Goal: Information Seeking & Learning: Understand process/instructions

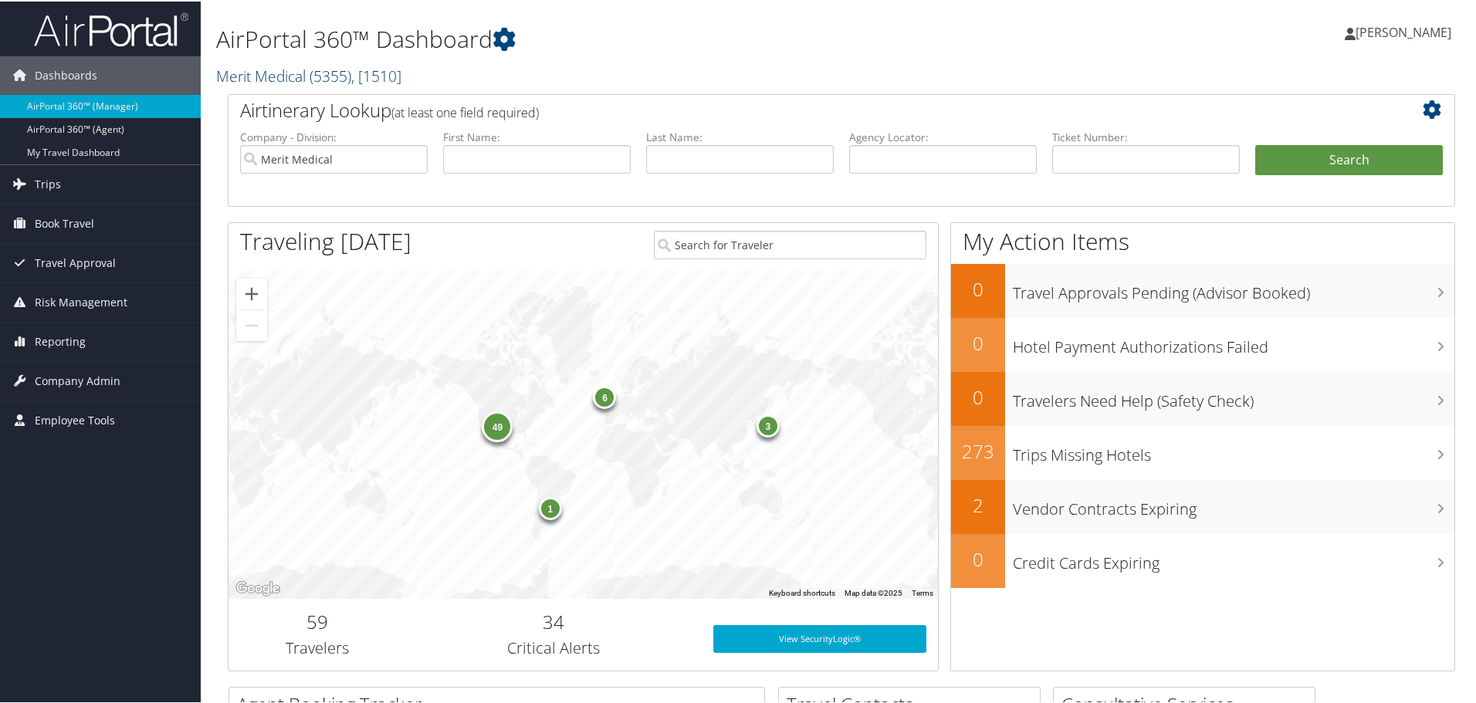
click at [288, 68] on link "Merit Medical ( 5355 ) , [ 1510 ]" at bounding box center [308, 74] width 185 height 21
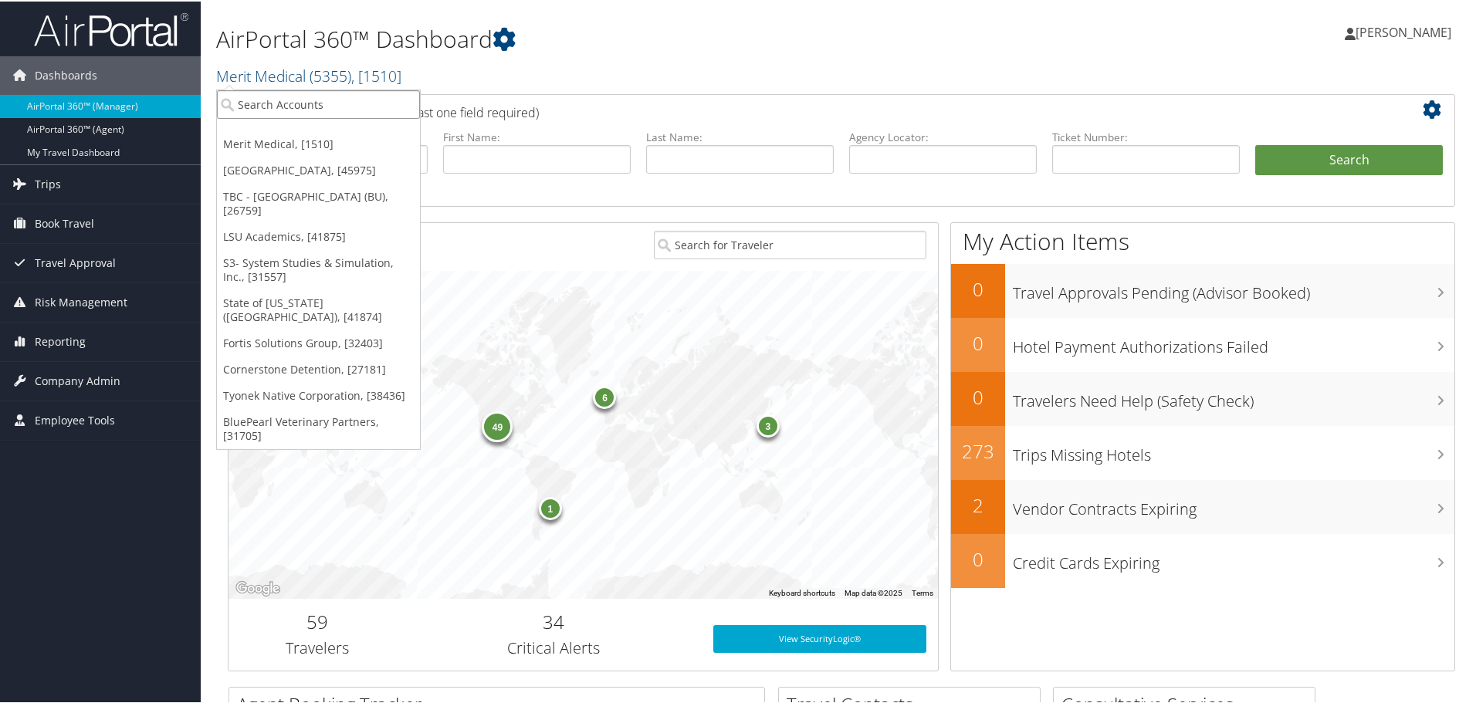
drag, startPoint x: 285, startPoint y: 98, endPoint x: 313, endPoint y: 107, distance: 29.1
click at [284, 100] on input "search" at bounding box center [318, 103] width 203 height 29
type input "extra space"
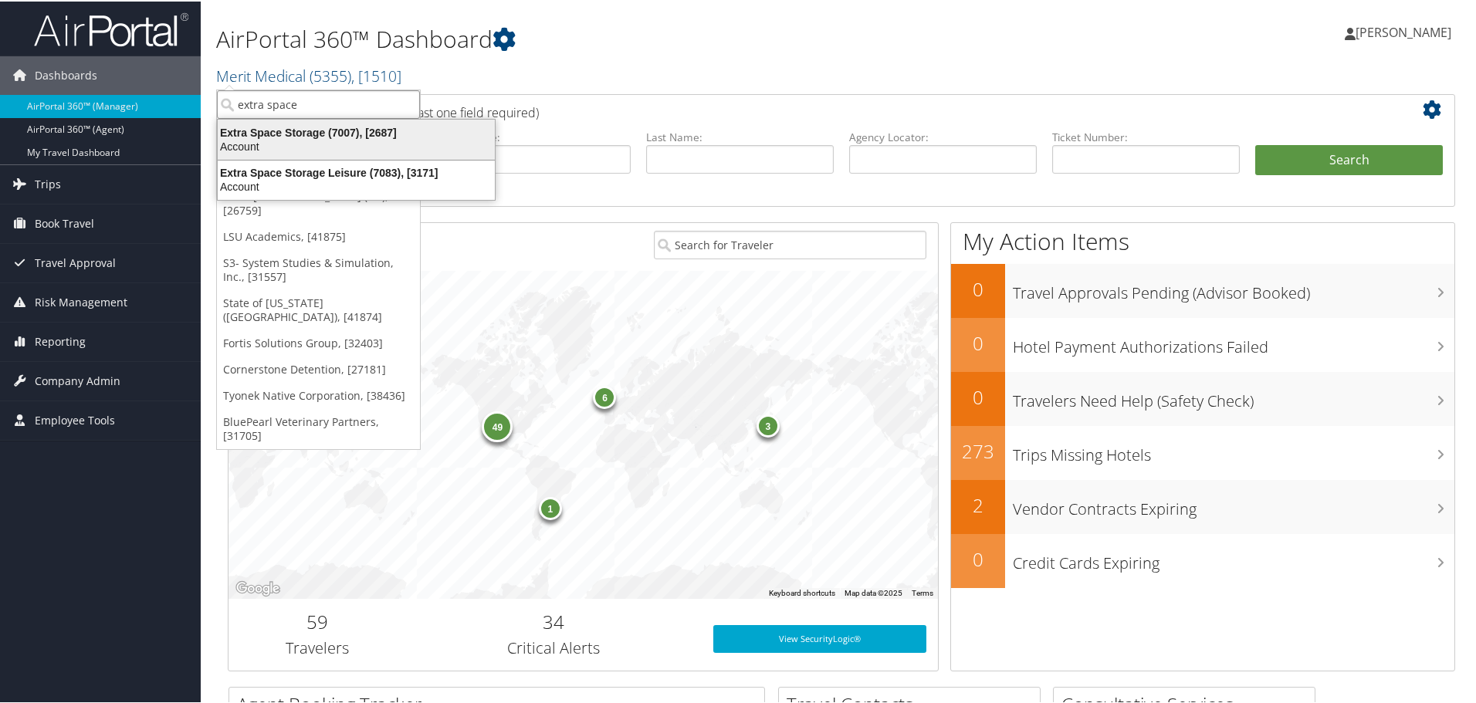
click at [304, 138] on div "Account" at bounding box center [356, 145] width 296 height 14
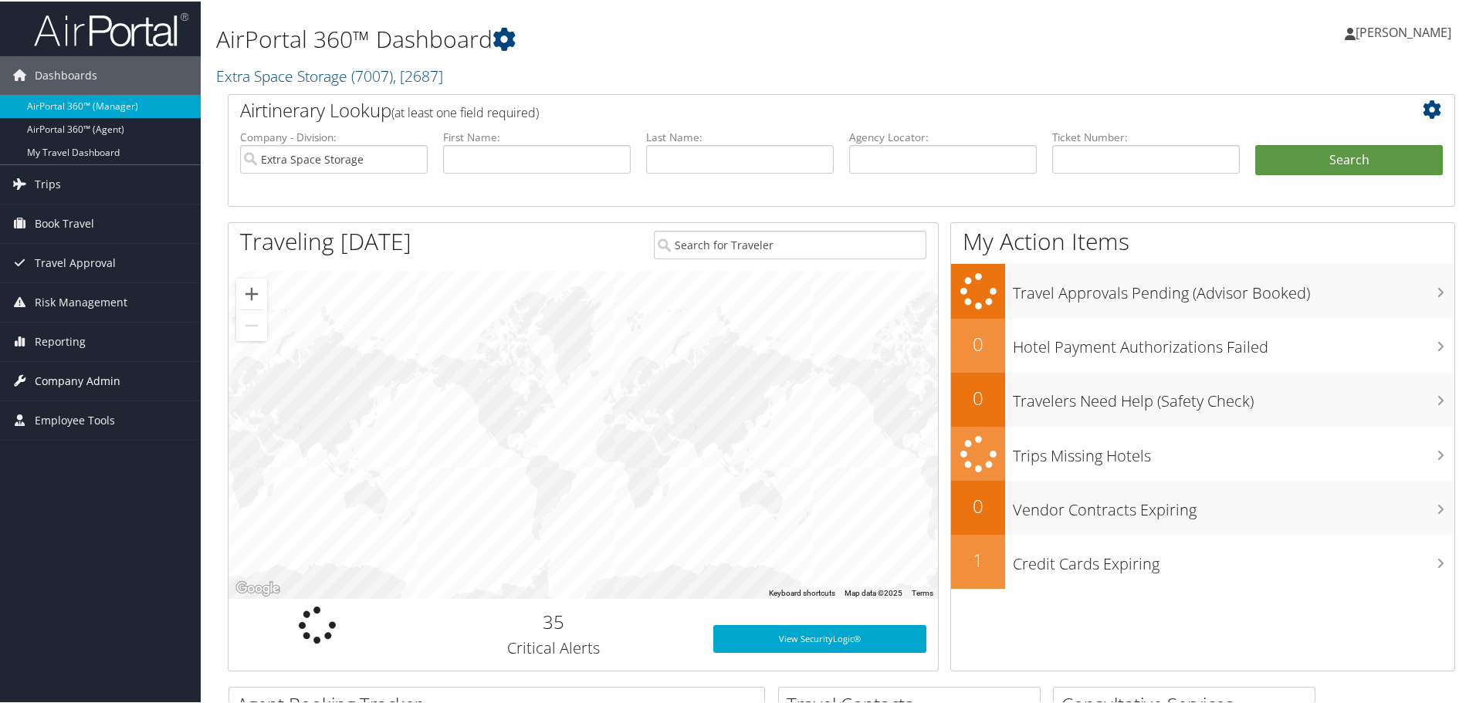
click at [56, 371] on span "Company Admin" at bounding box center [78, 380] width 86 height 39
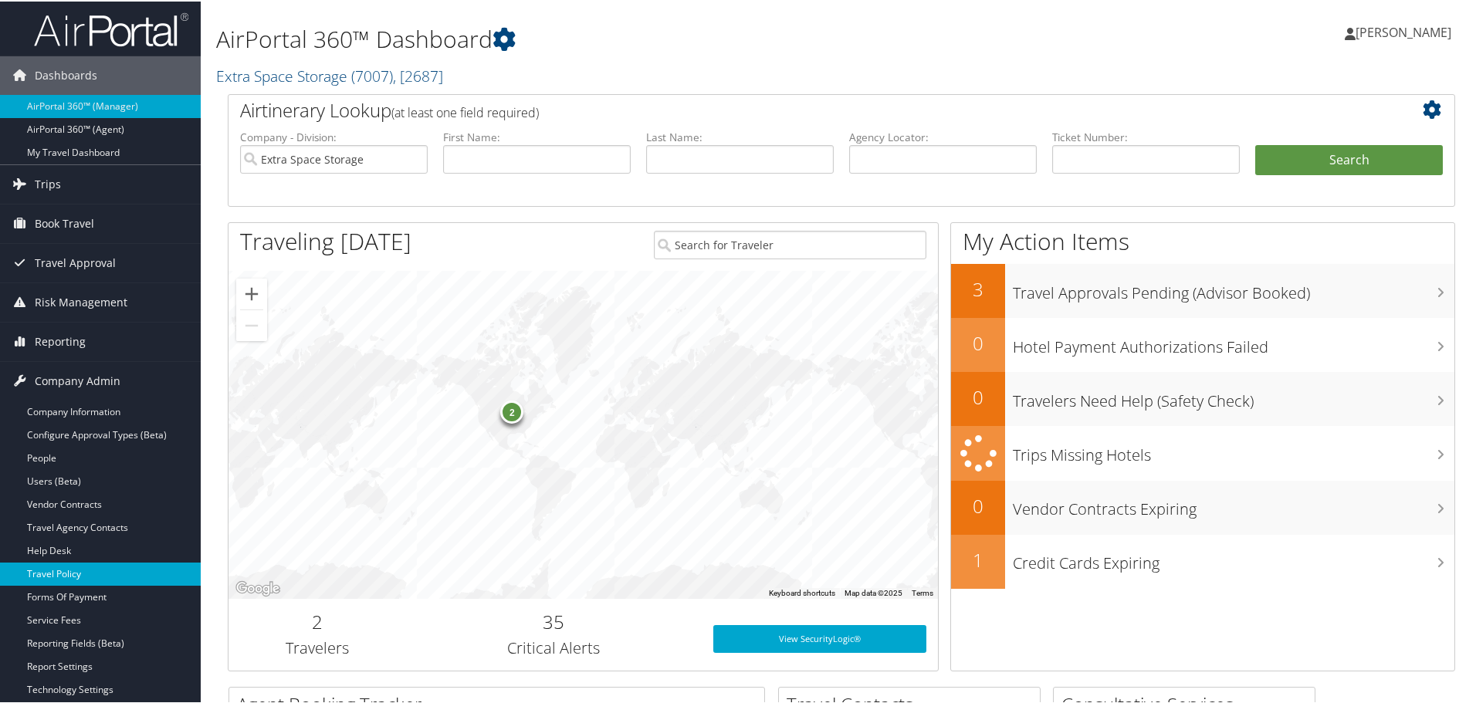
click at [56, 571] on link "Travel Policy" at bounding box center [100, 572] width 201 height 23
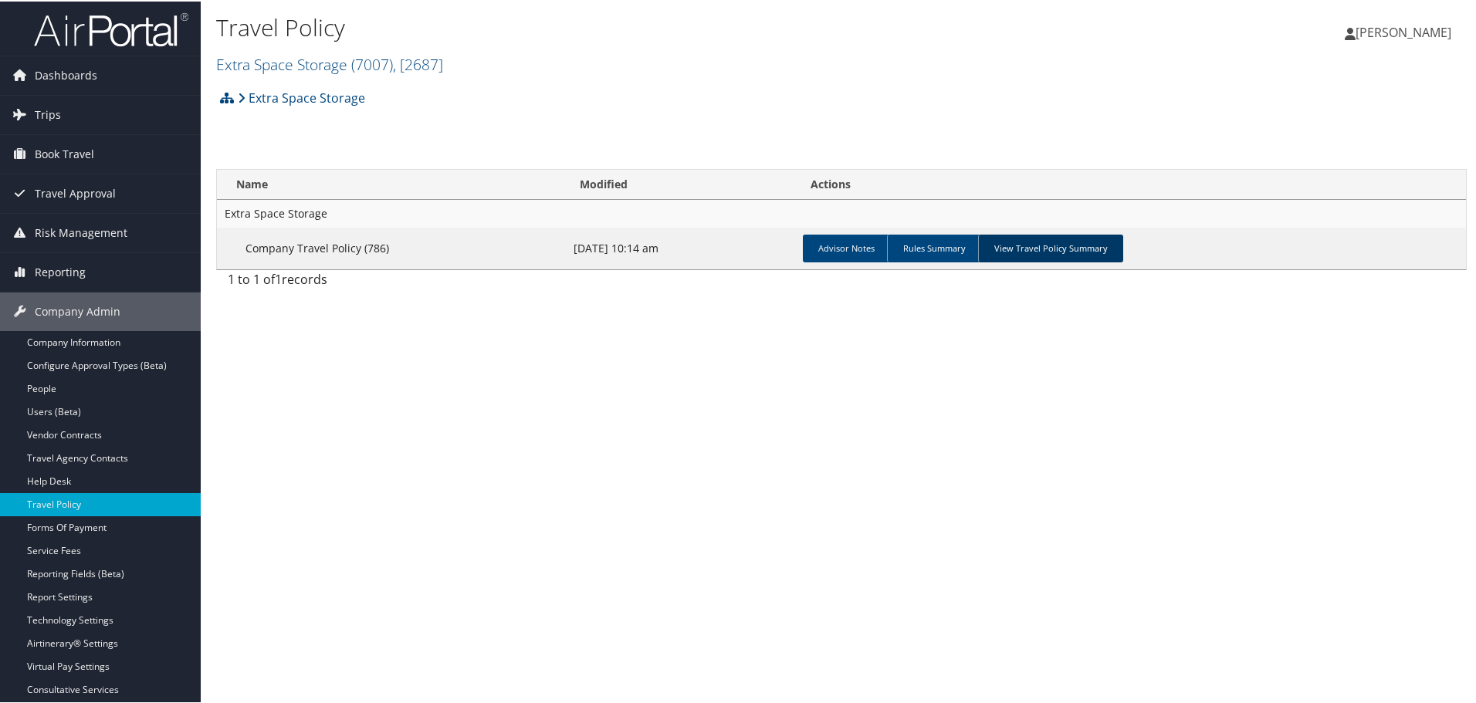
click at [1089, 235] on link "View Travel Policy Summary" at bounding box center [1050, 247] width 145 height 28
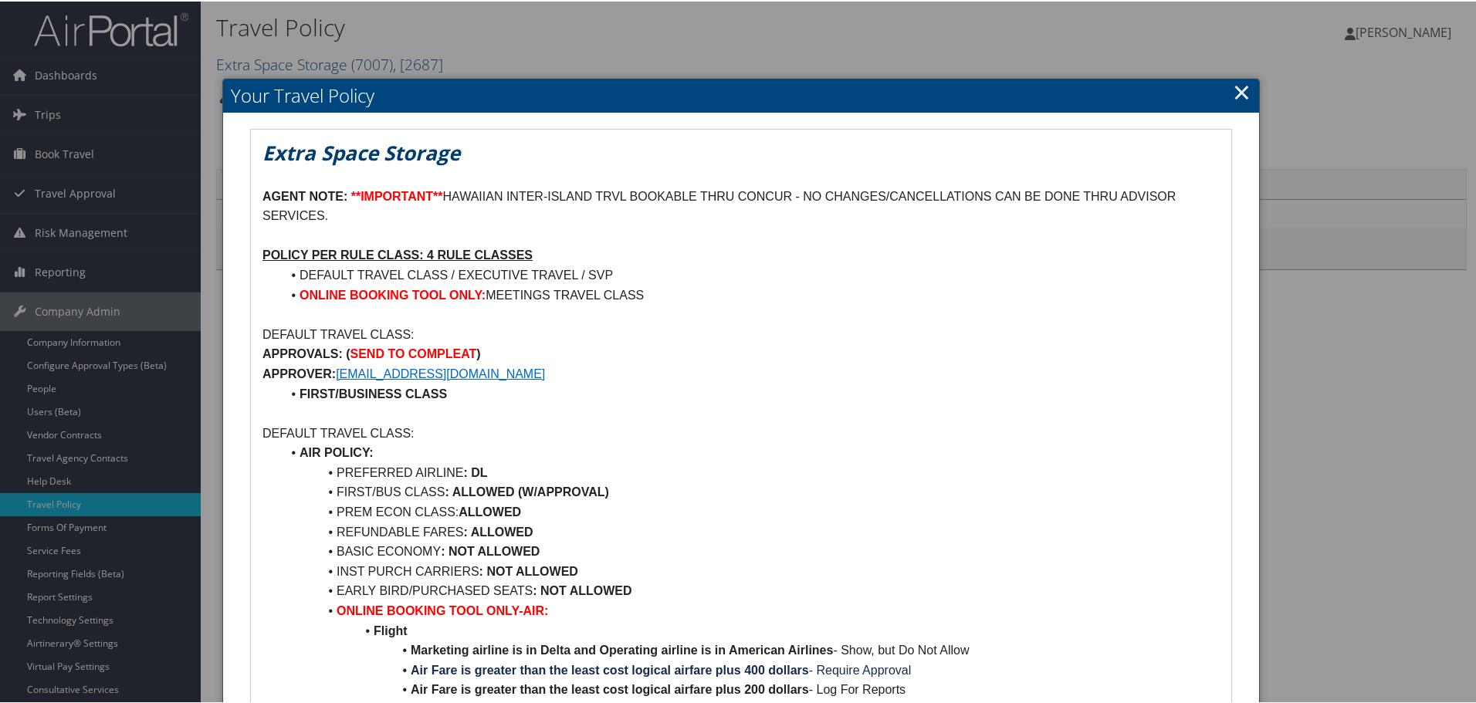
click at [1240, 93] on link "×" at bounding box center [1242, 90] width 18 height 31
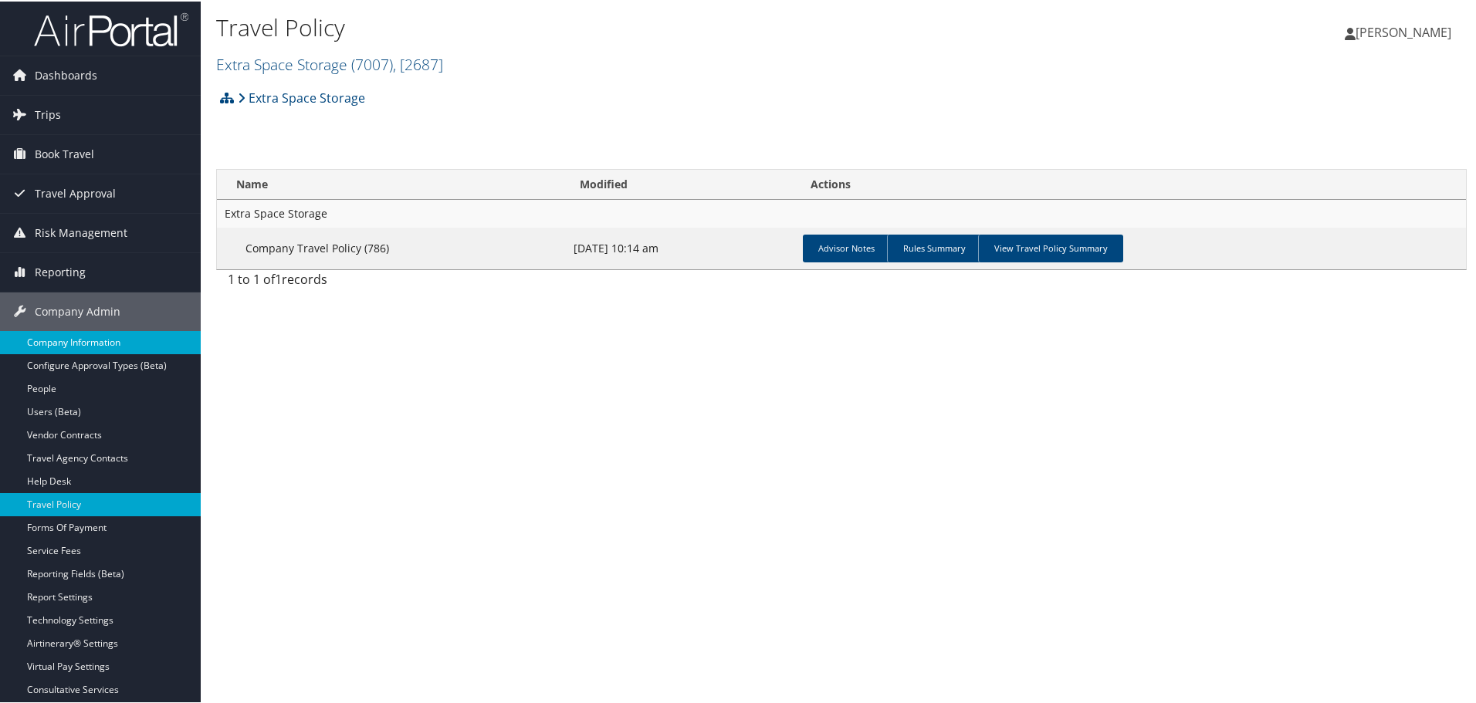
click at [81, 342] on link "Company Information" at bounding box center [100, 341] width 201 height 23
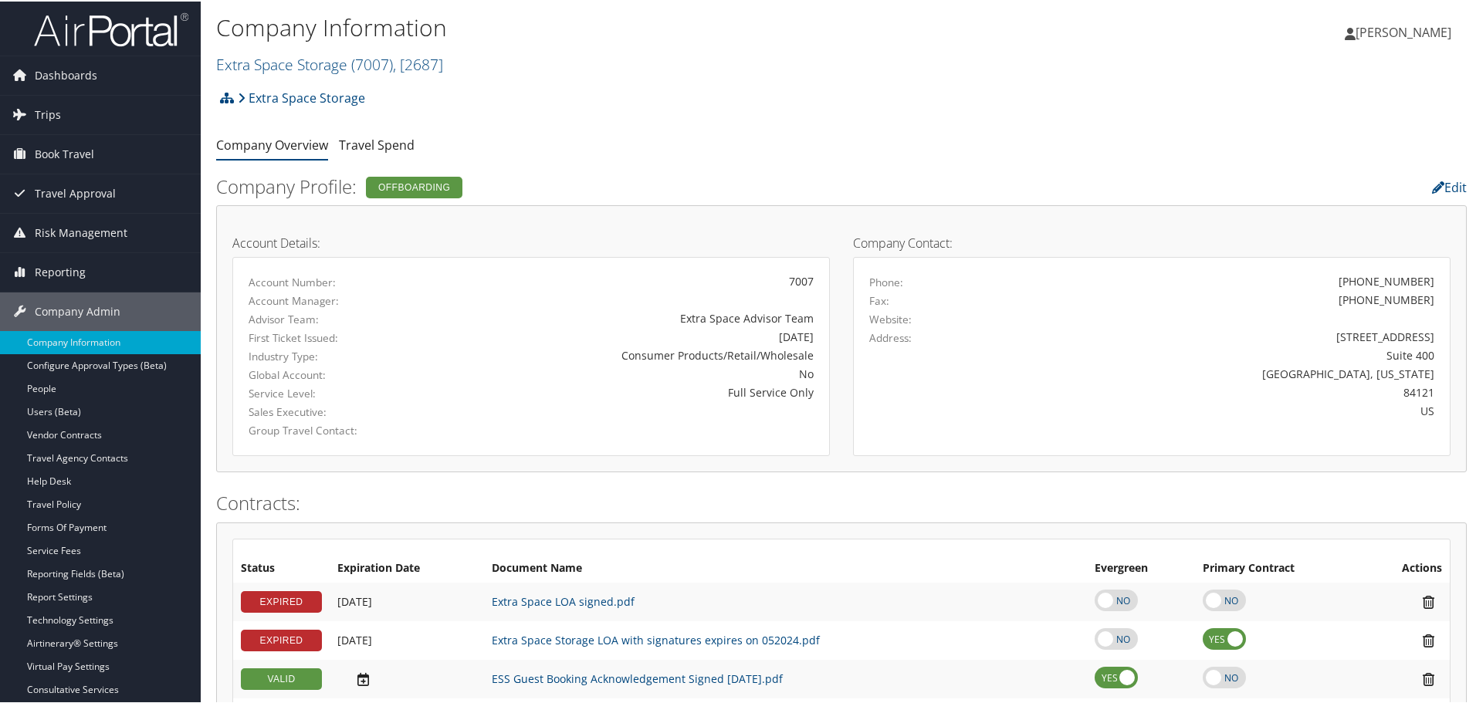
click at [77, 18] on img at bounding box center [111, 28] width 154 height 36
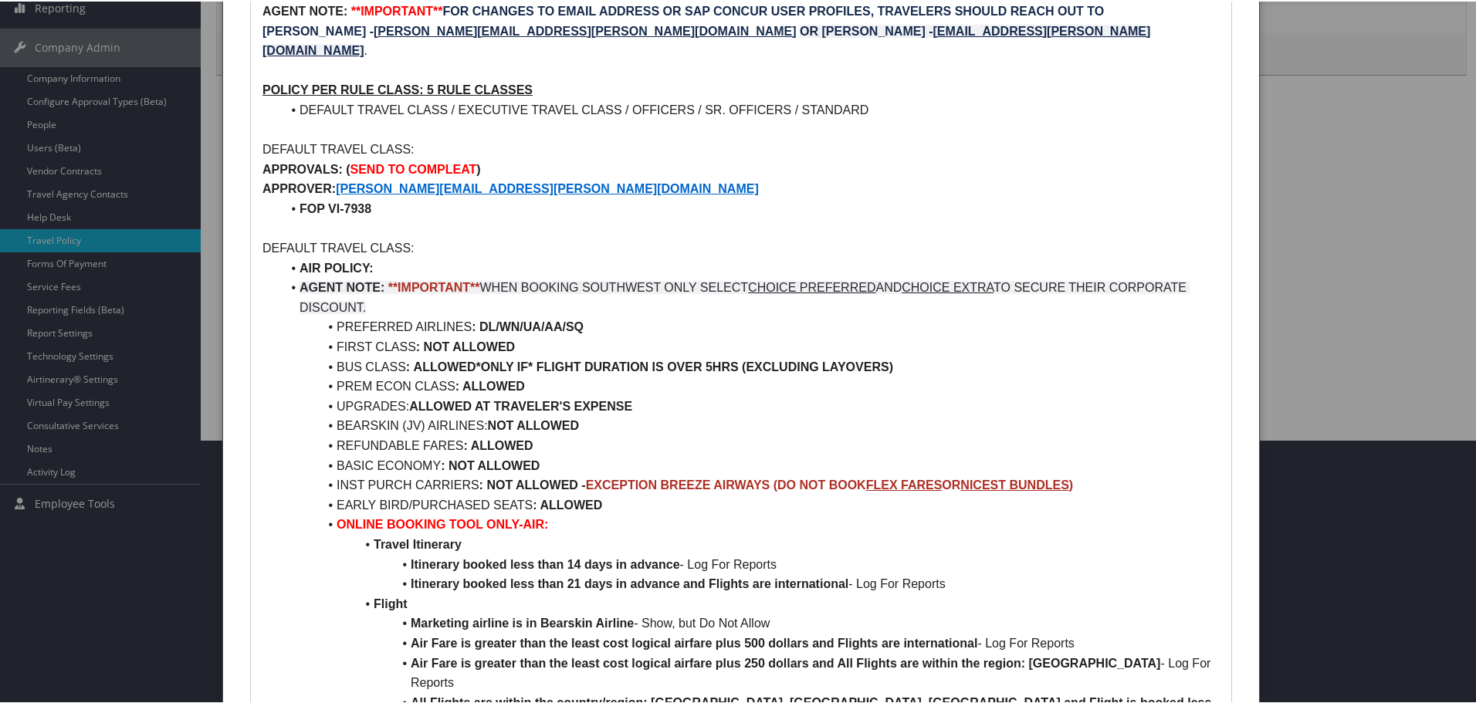
scroll to position [309, 0]
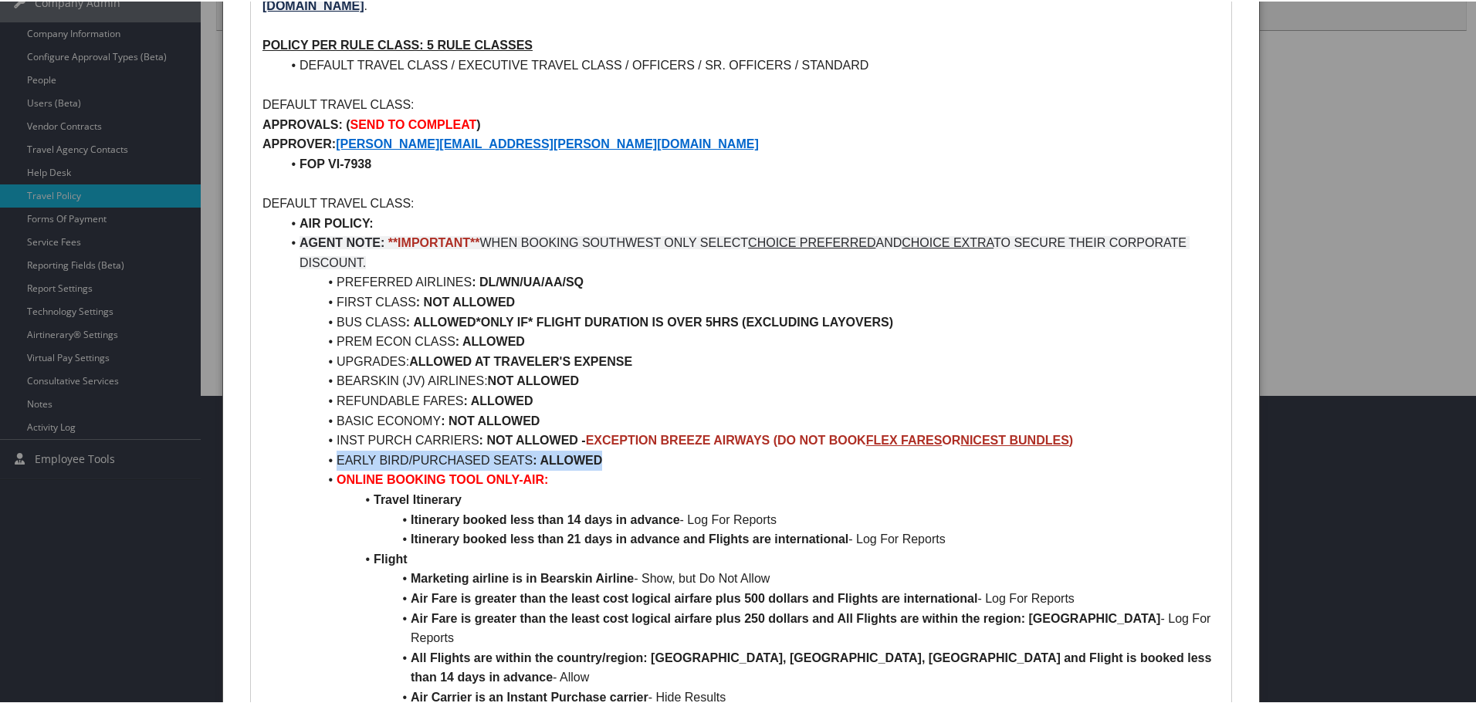
drag, startPoint x: 332, startPoint y: 437, endPoint x: 605, endPoint y: 443, distance: 273.3
click at [605, 449] on li "EARLY BIRD/PURCHASED SEATS : ALLOWED" at bounding box center [750, 459] width 939 height 20
click at [546, 449] on li "EARLY BIRD/PURCHASED SEATS : ALLOWED" at bounding box center [750, 459] width 939 height 20
drag, startPoint x: 335, startPoint y: 438, endPoint x: 614, endPoint y: 449, distance: 279.7
click at [614, 449] on li "EARLY BIRD/PURCHASED SEATS : ALLOWED" at bounding box center [750, 459] width 939 height 20
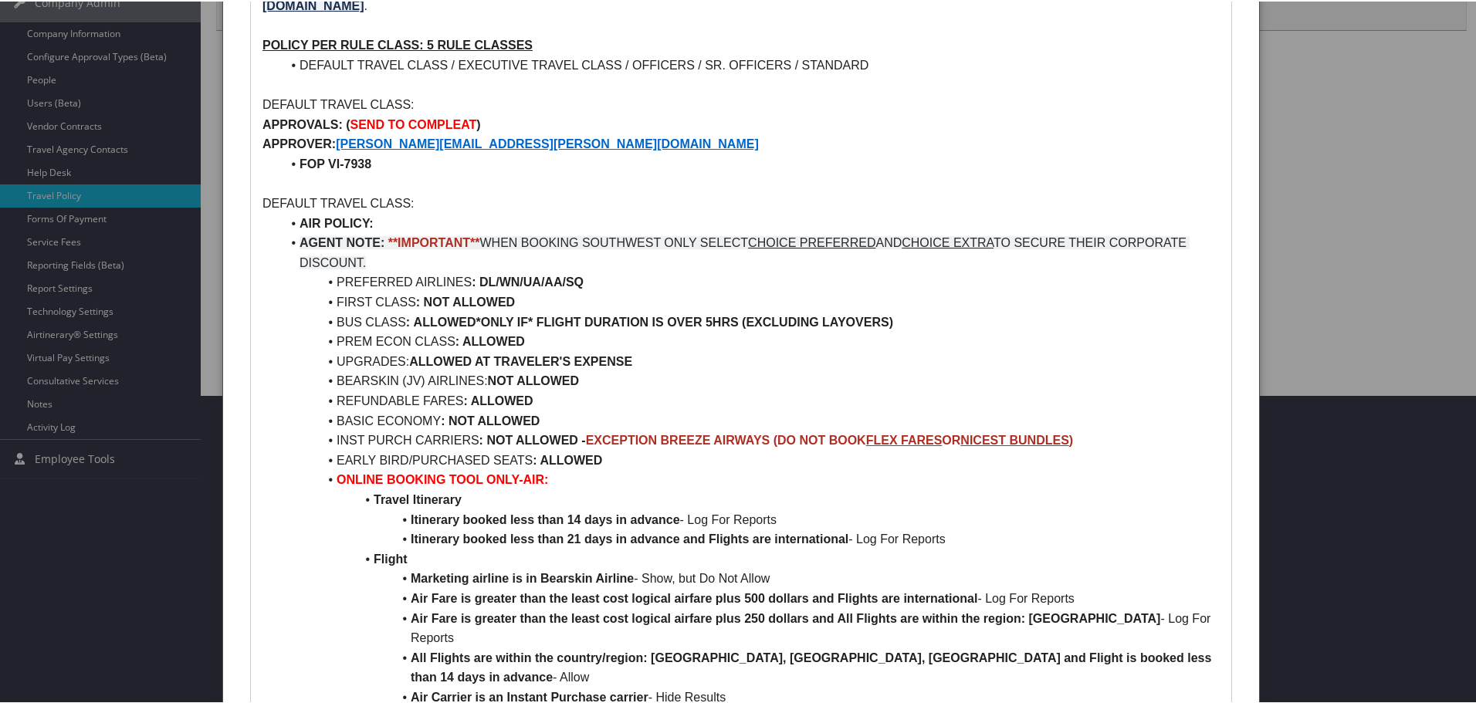
click at [351, 429] on li "INST PURCH CARRIERS : NOT ALLOWED - EXCEPTION BREEZE AIRWAYS (DO NOT BOOK FLEX …" at bounding box center [750, 439] width 939 height 20
